Goal: Task Accomplishment & Management: Complete application form

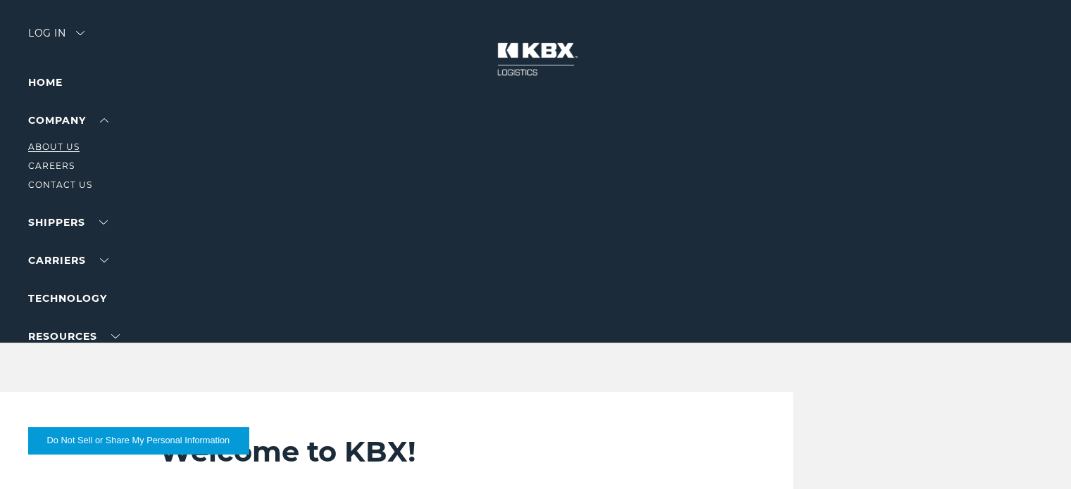
click at [62, 143] on link "About Us" at bounding box center [53, 146] width 51 height 11
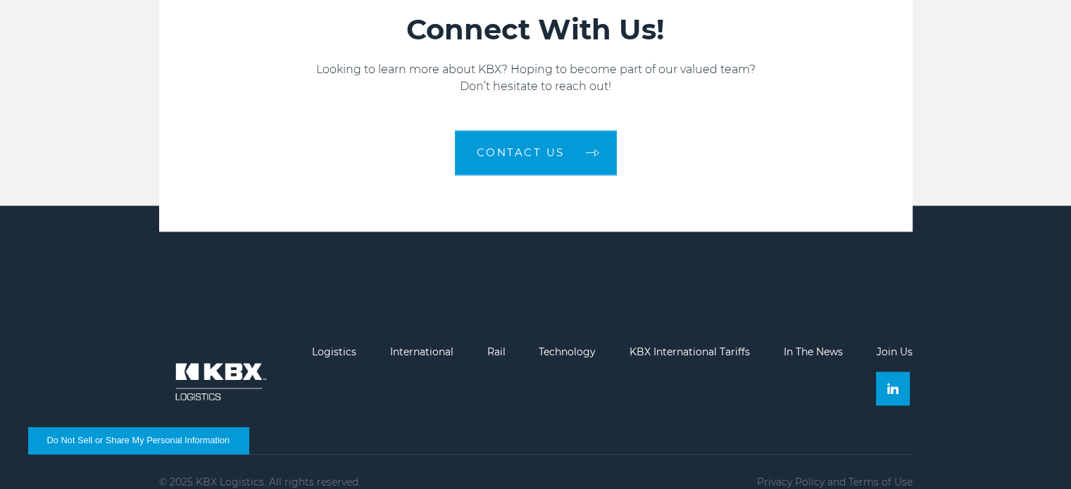
scroll to position [2257, 0]
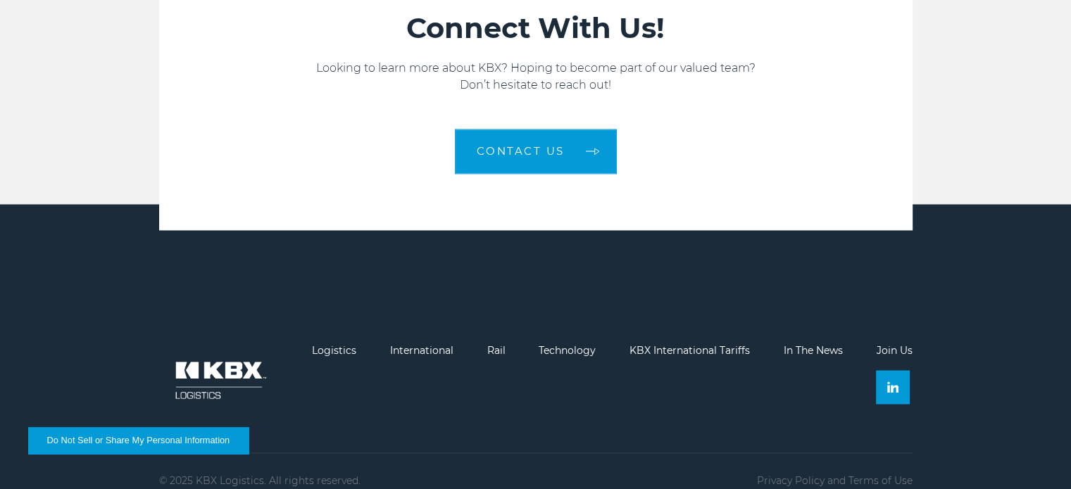
click at [891, 344] on link "Join Us" at bounding box center [894, 350] width 36 height 13
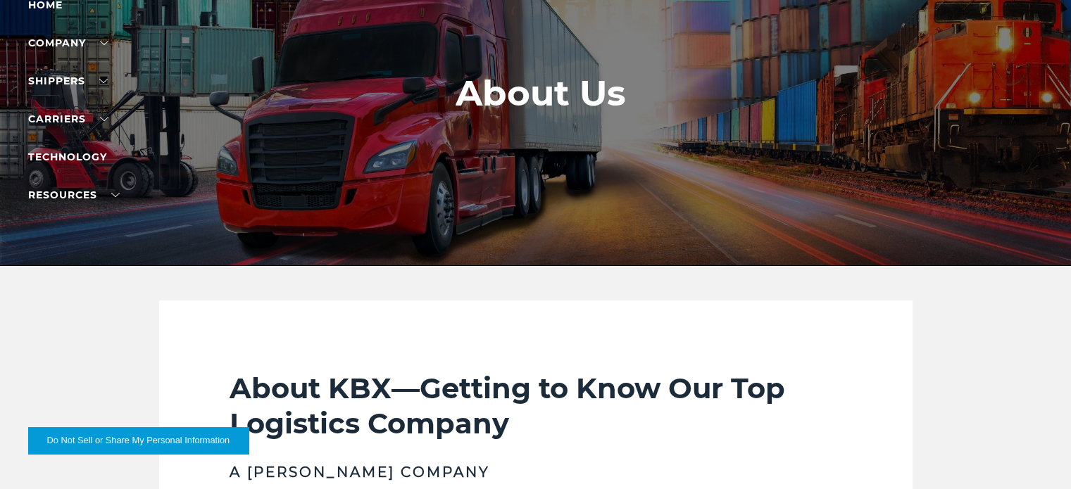
scroll to position [0, 0]
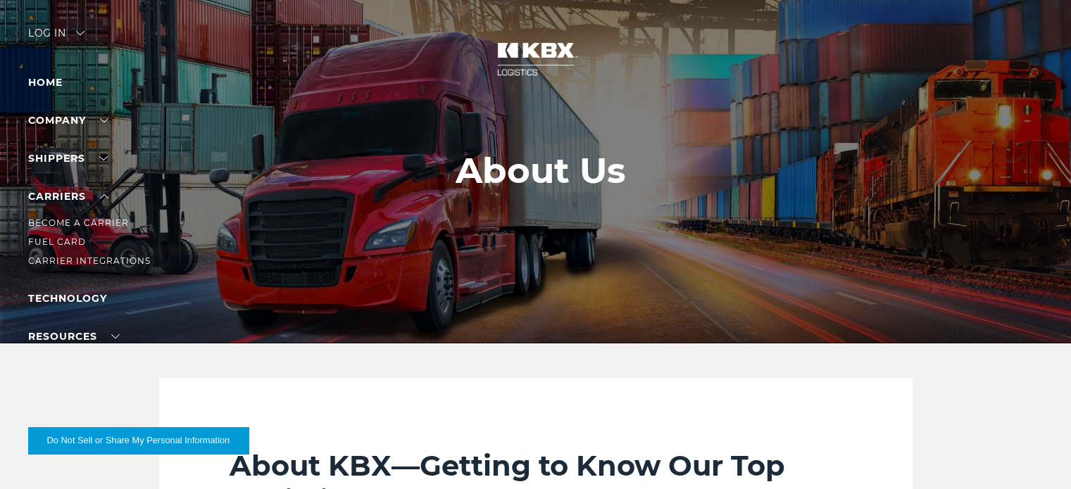
click at [68, 203] on li "Carriers Become a Carrier Fuel Card Carrier Integrations" at bounding box center [89, 228] width 122 height 81
click at [70, 220] on link "Become a Carrier" at bounding box center [78, 223] width 101 height 11
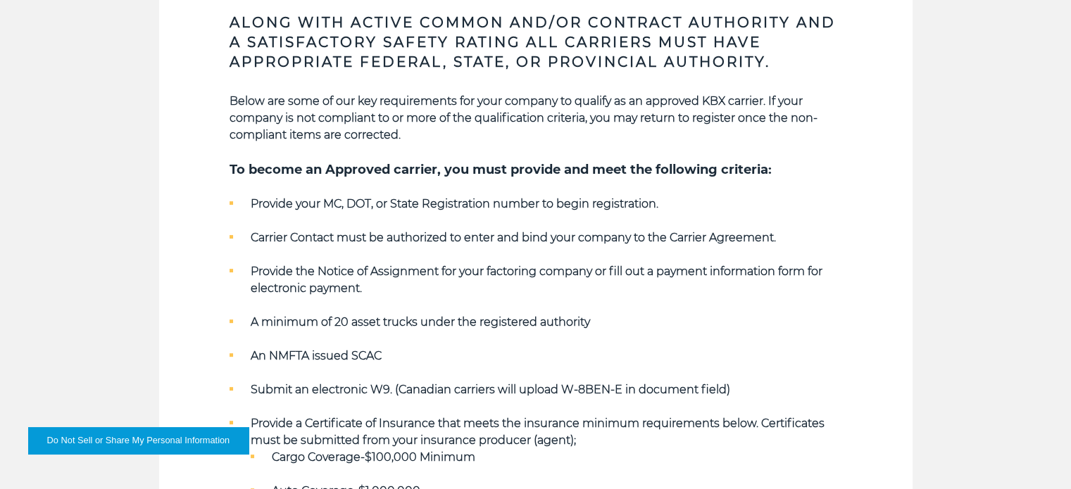
scroll to position [493, 0]
drag, startPoint x: 367, startPoint y: 311, endPoint x: 384, endPoint y: 314, distance: 17.8
click at [384, 314] on ul "Provide your MC, DOT, or State Registration number to begin registration. Carri…" at bounding box center [535, 381] width 612 height 372
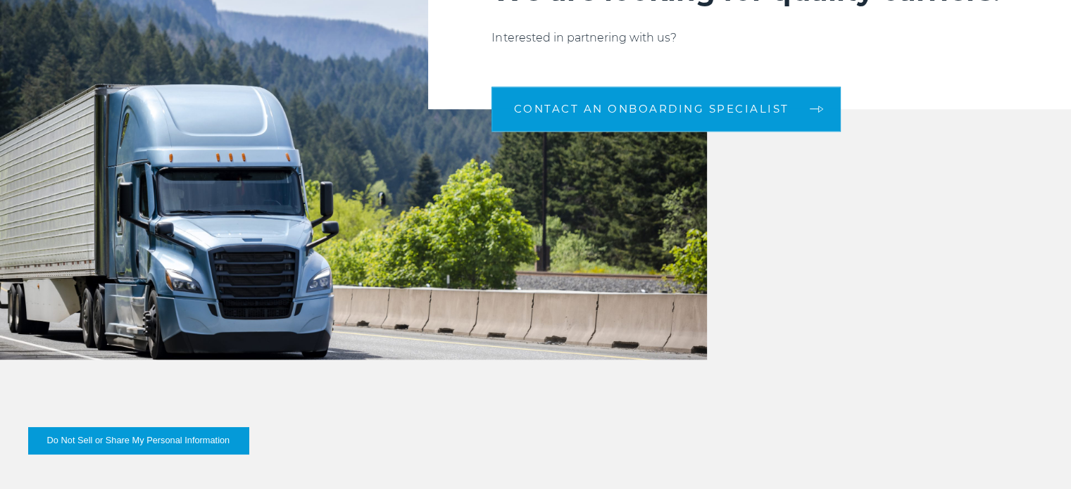
scroll to position [1549, 0]
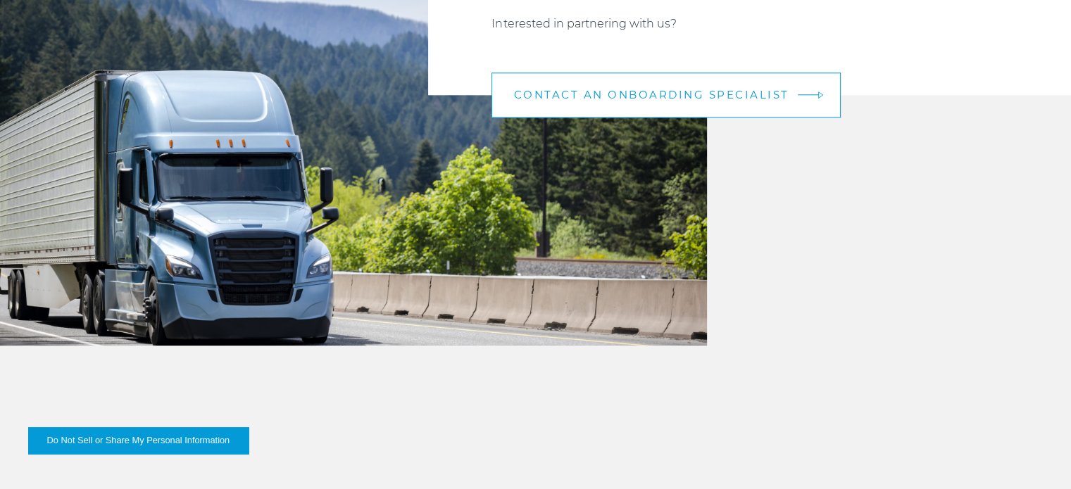
click at [745, 89] on span "CONTACT AN ONBOARDING SPECIALIST" at bounding box center [650, 94] width 275 height 11
